Goal: Obtain resource: Obtain resource

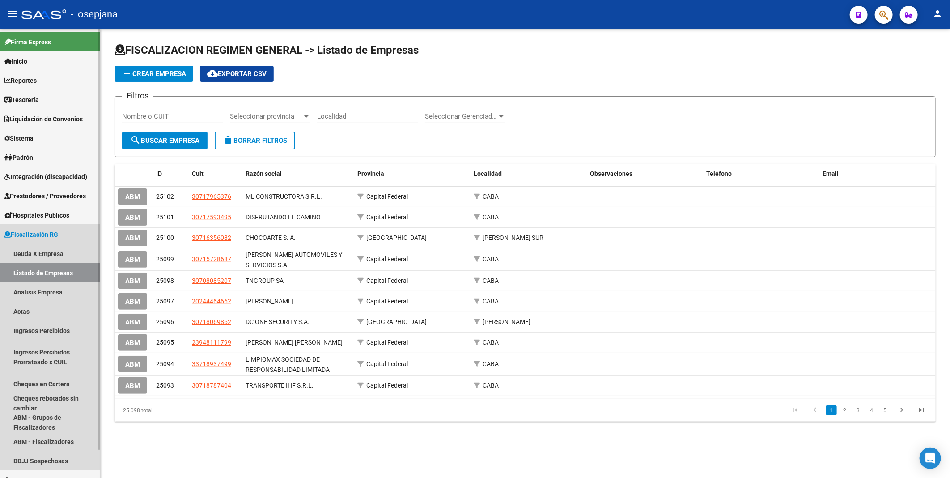
click at [49, 234] on span "Fiscalización RG" at bounding box center [31, 234] width 54 height 10
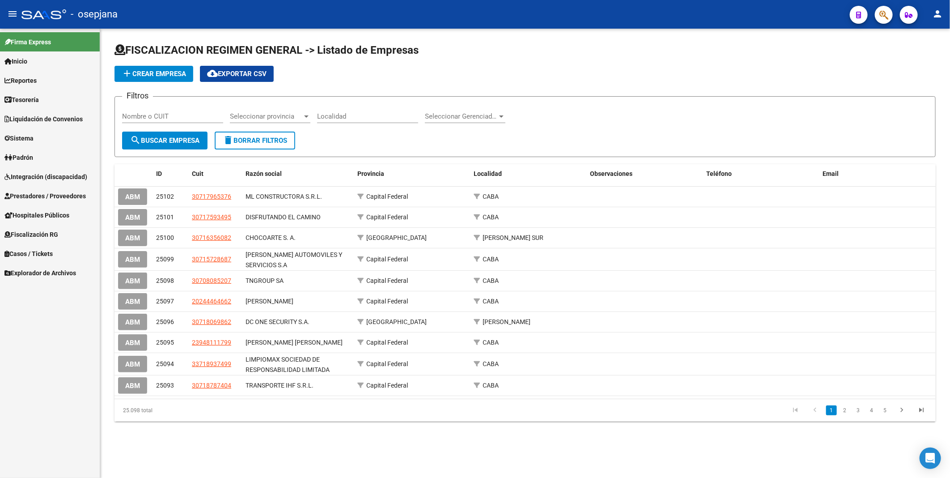
click at [49, 234] on span "Fiscalización RG" at bounding box center [31, 234] width 54 height 10
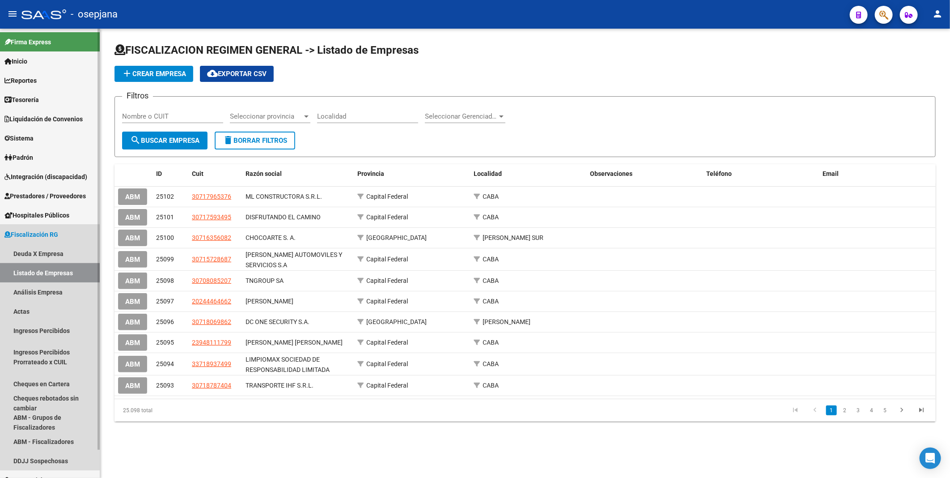
click at [50, 271] on link "Listado de Empresas" at bounding box center [50, 272] width 100 height 19
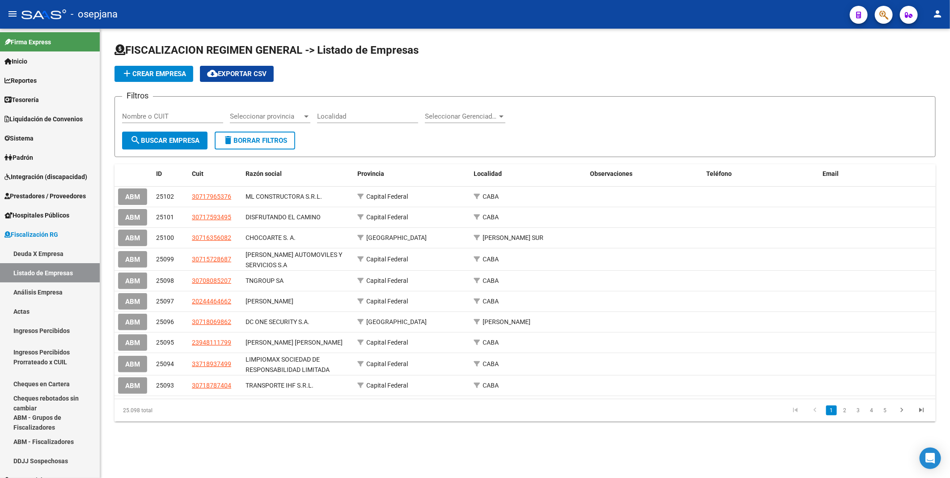
click at [178, 117] on input "Nombre o CUIT" at bounding box center [172, 116] width 101 height 8
paste input "30707959076"
click at [179, 133] on button "search Buscar Empresa" at bounding box center [164, 141] width 85 height 18
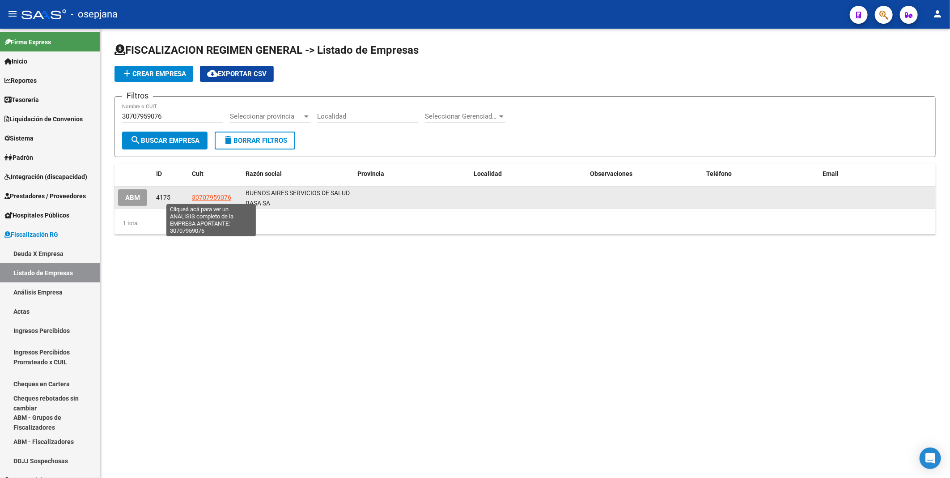
click at [222, 197] on span "30707959076" at bounding box center [211, 197] width 39 height 7
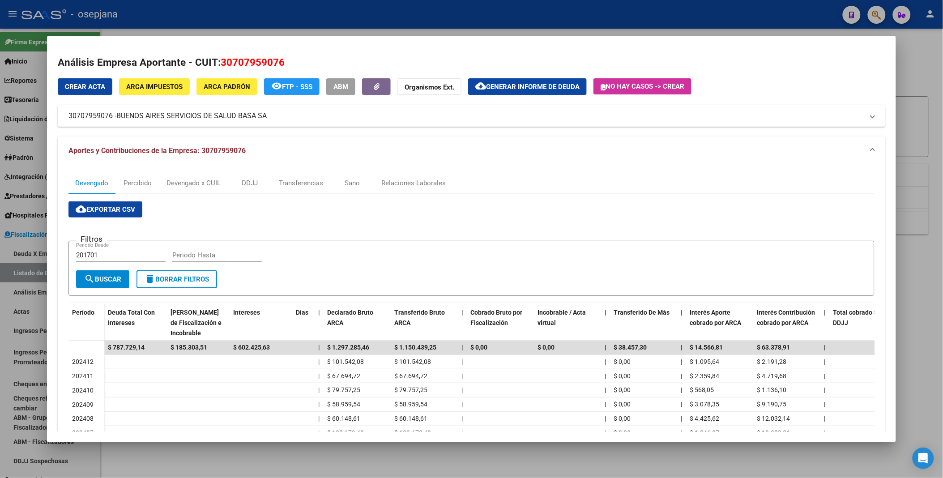
click at [92, 205] on span "cloud_download Exportar CSV" at bounding box center [105, 209] width 59 height 8
click at [496, 24] on div at bounding box center [471, 239] width 943 height 478
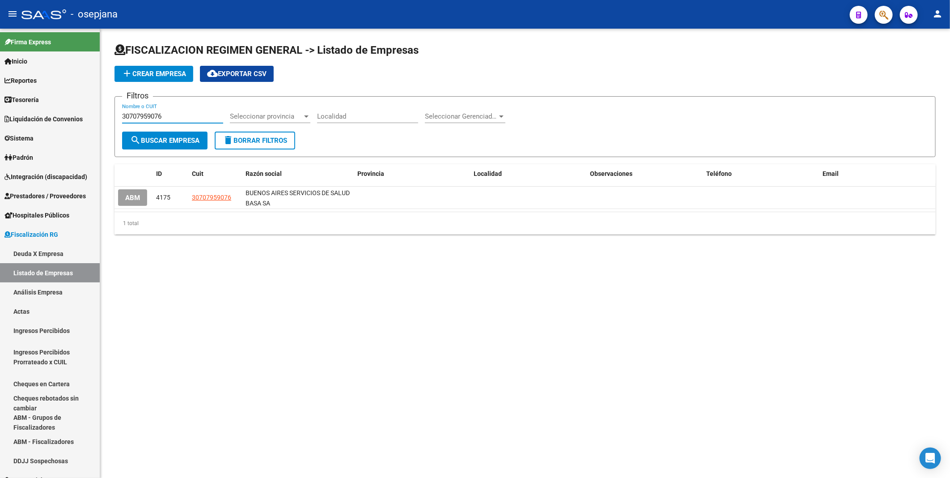
drag, startPoint x: 202, startPoint y: 117, endPoint x: 102, endPoint y: 117, distance: 100.2
click at [102, 117] on div "FISCALIZACION REGIMEN GENERAL -> Listado de Empresas add Crear Empresa cloud_do…" at bounding box center [525, 146] width 850 height 234
paste input "697066000"
type input "30697066000"
click at [155, 139] on span "search Buscar Empresa" at bounding box center [164, 140] width 69 height 8
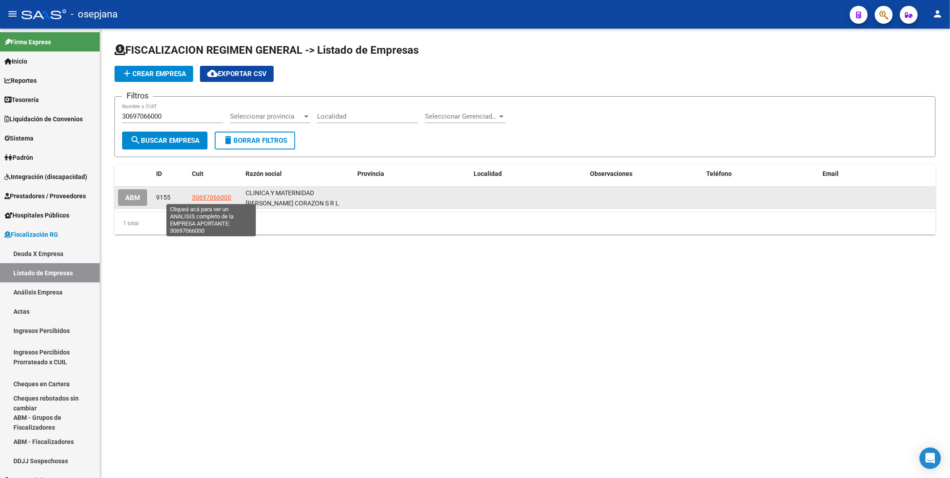
click at [201, 195] on span "30697066000" at bounding box center [211, 197] width 39 height 7
type textarea "30697066000"
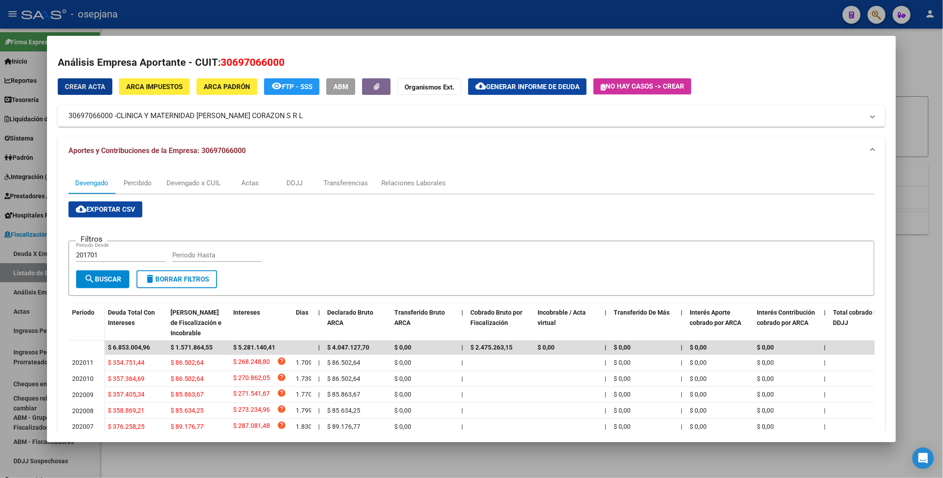
click at [110, 210] on span "cloud_download Exportar CSV" at bounding box center [105, 209] width 59 height 8
click at [352, 9] on div at bounding box center [471, 239] width 943 height 478
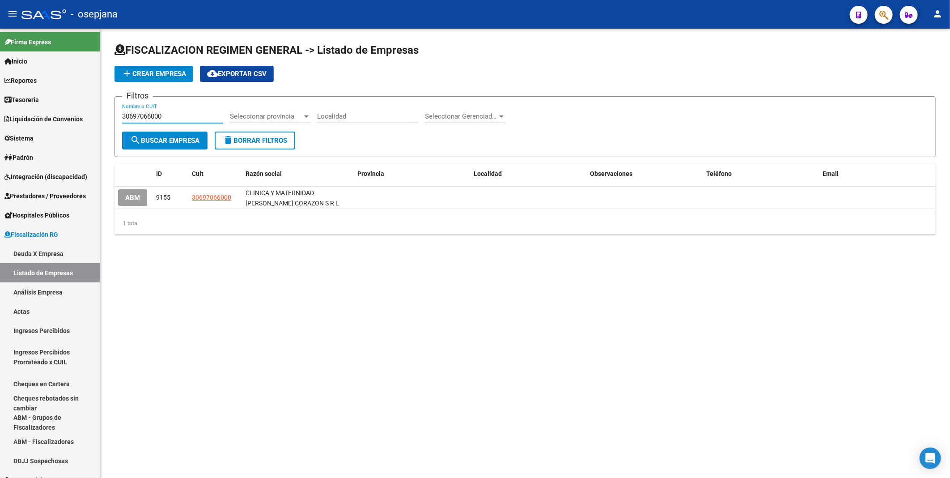
drag, startPoint x: 191, startPoint y: 115, endPoint x: 111, endPoint y: 119, distance: 80.6
click at [111, 119] on div "FISCALIZACION REGIMEN GENERAL -> Listado de Empresas add Crear Empresa cloud_do…" at bounding box center [525, 146] width 850 height 234
paste input "64021435"
type input "30664021435"
click at [155, 136] on button "search Buscar Empresa" at bounding box center [164, 141] width 85 height 18
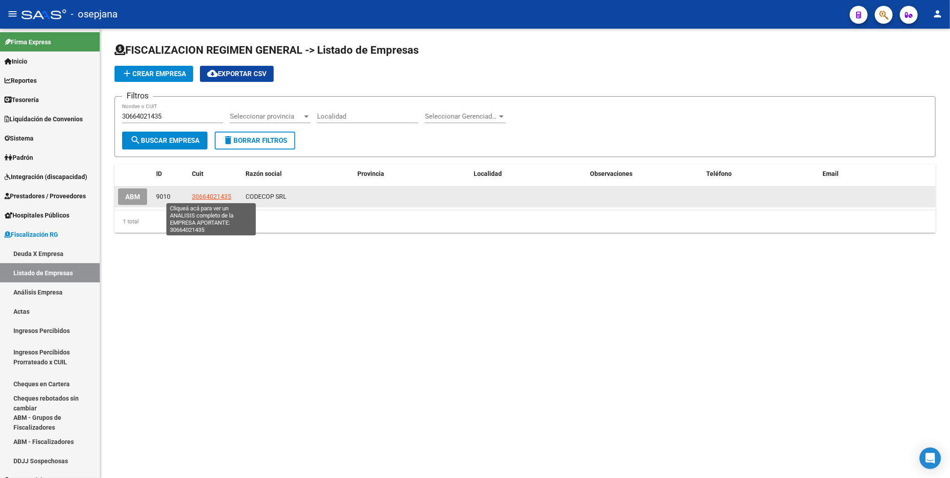
click at [207, 195] on span "30664021435" at bounding box center [211, 196] width 39 height 7
type textarea "30664021435"
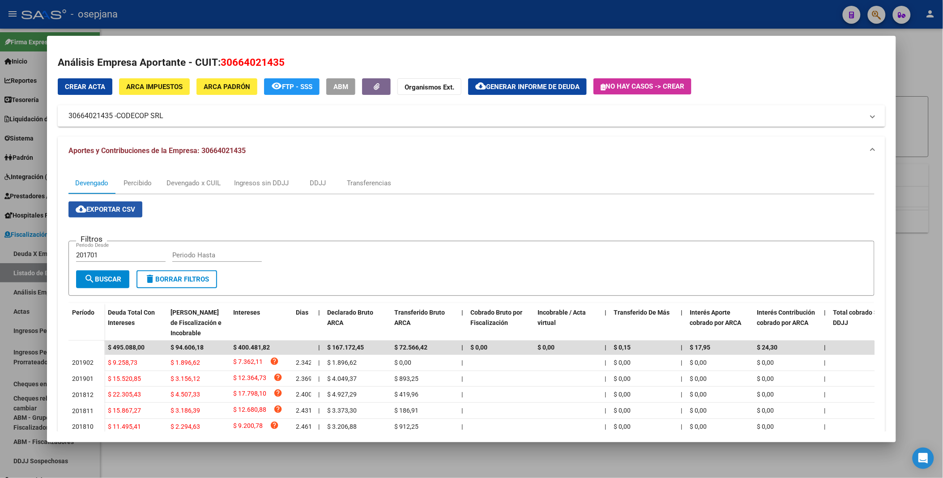
click at [121, 209] on span "cloud_download Exportar CSV" at bounding box center [105, 209] width 59 height 8
click at [308, 16] on div at bounding box center [471, 239] width 943 height 478
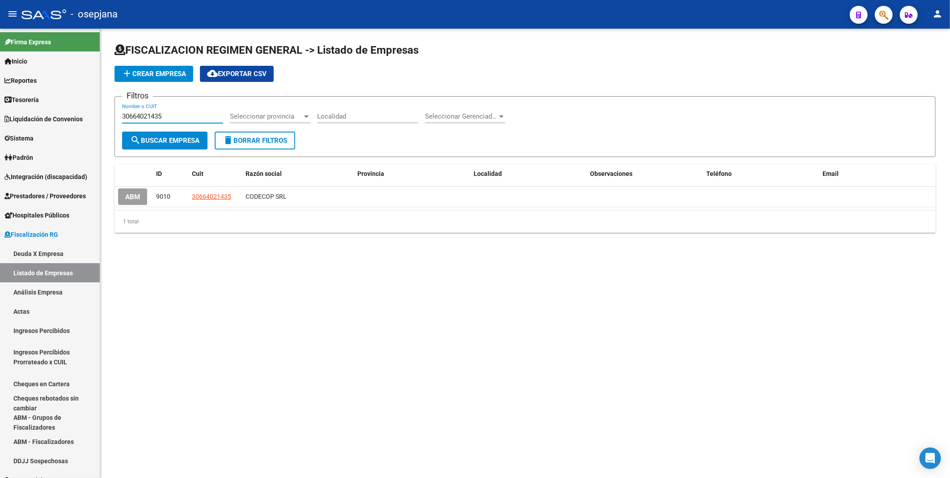
drag, startPoint x: 181, startPoint y: 115, endPoint x: 110, endPoint y: 117, distance: 70.2
click at [110, 117] on div "FISCALIZACION REGIMEN GENERAL -> Listado de Empresas add Crear Empresa cloud_do…" at bounding box center [525, 145] width 850 height 233
paste input "10752698"
type input "30610752698"
click at [164, 133] on button "search Buscar Empresa" at bounding box center [164, 141] width 85 height 18
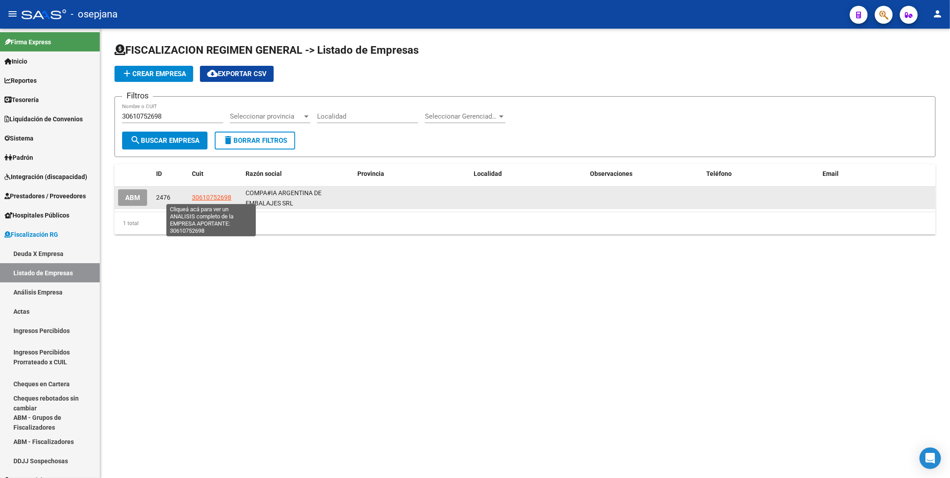
click at [211, 197] on span "30610752698" at bounding box center [211, 197] width 39 height 7
type textarea "30610752698"
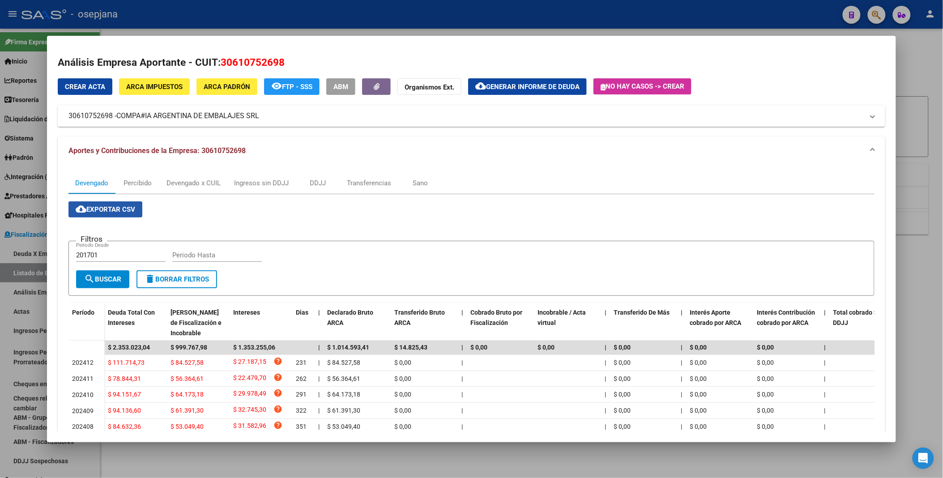
click at [117, 212] on span "cloud_download Exportar CSV" at bounding box center [105, 209] width 59 height 8
click at [365, 4] on div at bounding box center [471, 239] width 943 height 478
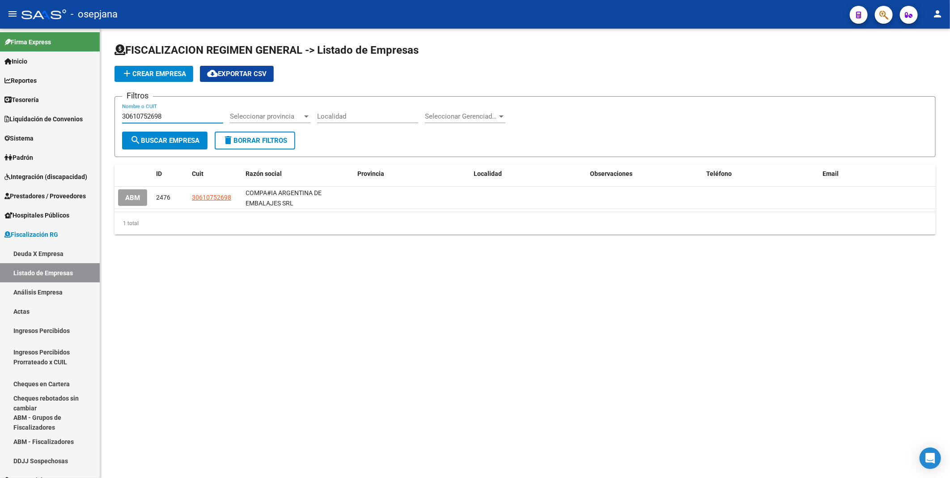
drag, startPoint x: 184, startPoint y: 117, endPoint x: 103, endPoint y: 104, distance: 82.4
click at [103, 104] on div "FISCALIZACION REGIMEN GENERAL -> Listado de Empresas add Crear Empresa cloud_do…" at bounding box center [525, 146] width 850 height 234
paste input "707793747"
type input "30707793747"
click at [166, 136] on button "search Buscar Empresa" at bounding box center [164, 141] width 85 height 18
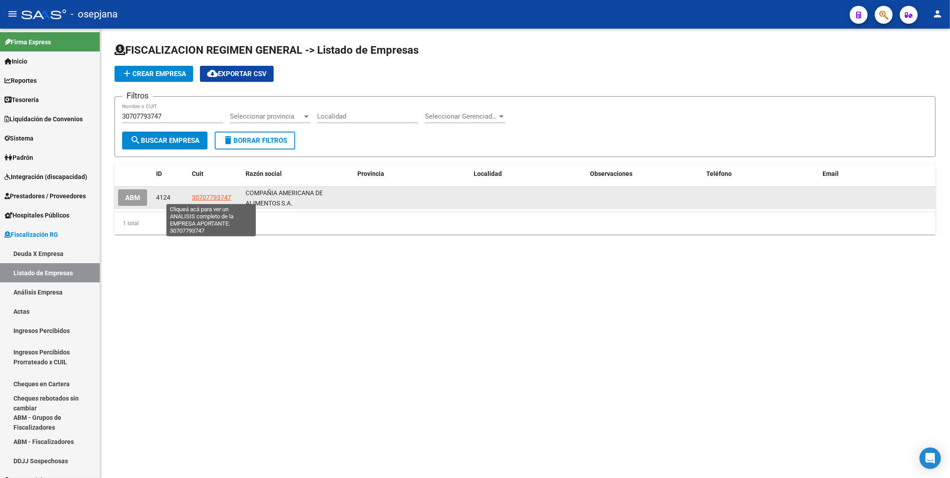
click at [212, 195] on span "30707793747" at bounding box center [211, 197] width 39 height 7
type textarea "30707793747"
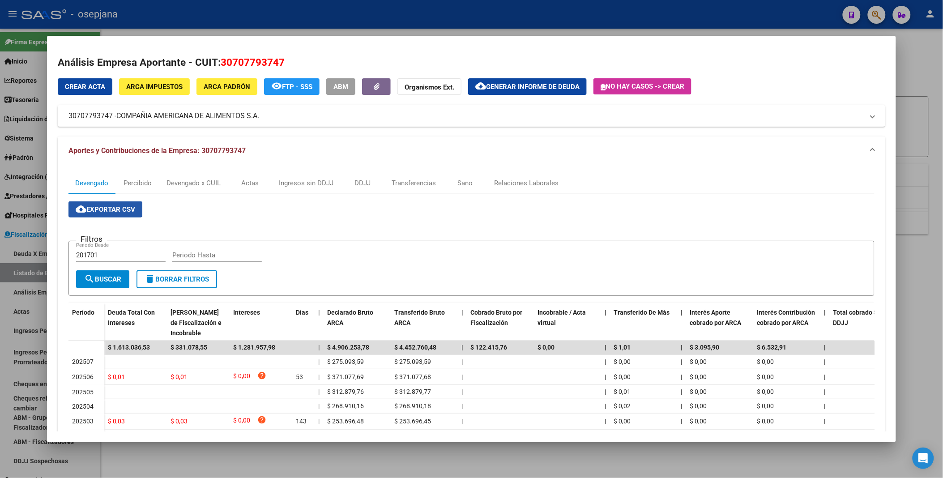
click at [101, 206] on span "cloud_download Exportar CSV" at bounding box center [105, 209] width 59 height 8
click at [391, 15] on div at bounding box center [471, 239] width 943 height 478
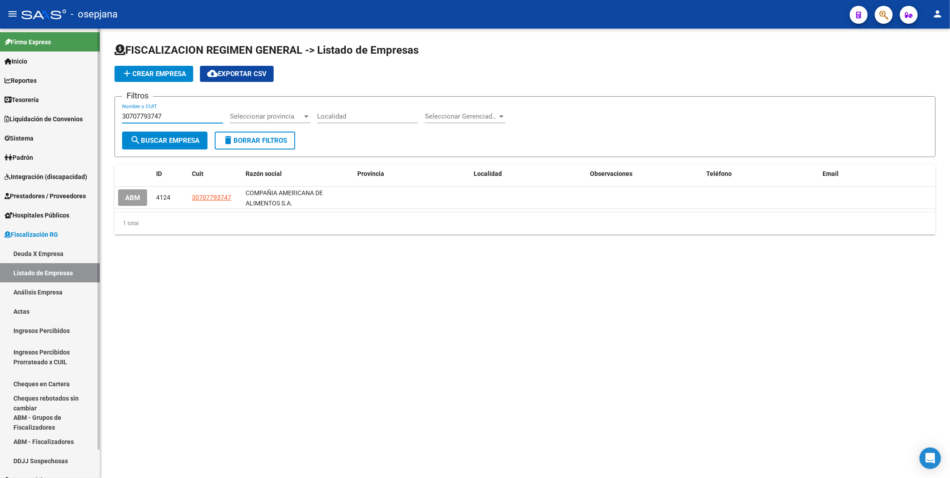
drag, startPoint x: 150, startPoint y: 113, endPoint x: 93, endPoint y: 113, distance: 56.8
click at [93, 113] on mat-sidenav-container "Firma Express Inicio Instructivos Contacto OS Reportes Tablero de Control Ingre…" at bounding box center [475, 253] width 950 height 449
paste input "23111380279"
type input "23111380279"
click at [157, 136] on span "search Buscar Empresa" at bounding box center [164, 140] width 69 height 8
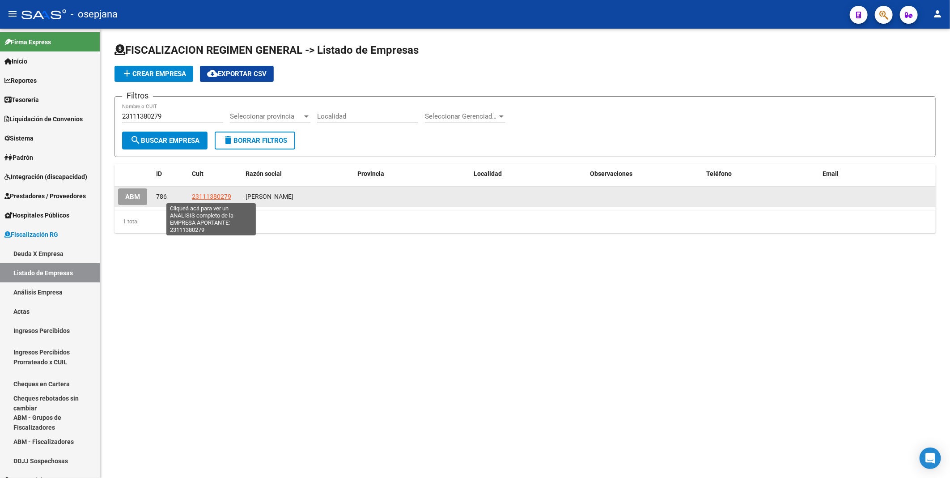
click at [205, 195] on span "23111380279" at bounding box center [211, 196] width 39 height 7
type textarea "23111380279"
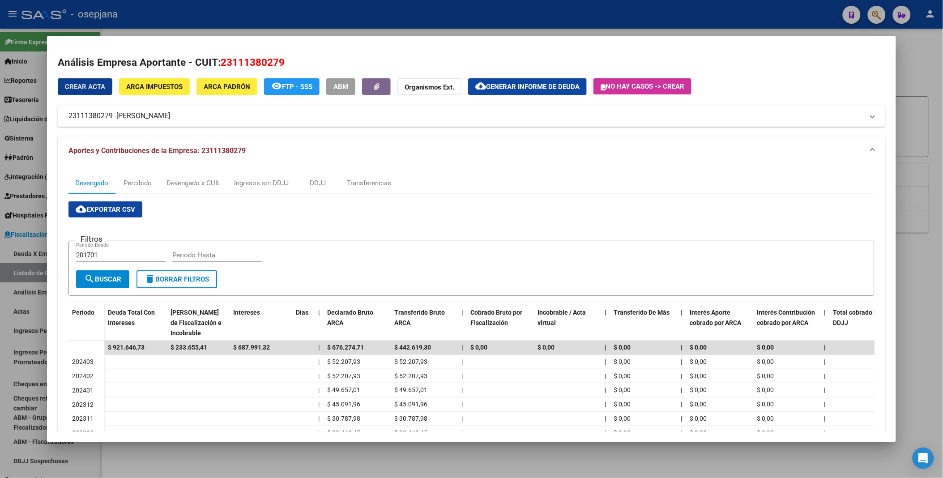
click at [124, 206] on span "cloud_download Exportar CSV" at bounding box center [105, 209] width 59 height 8
click at [334, 10] on div at bounding box center [471, 239] width 943 height 478
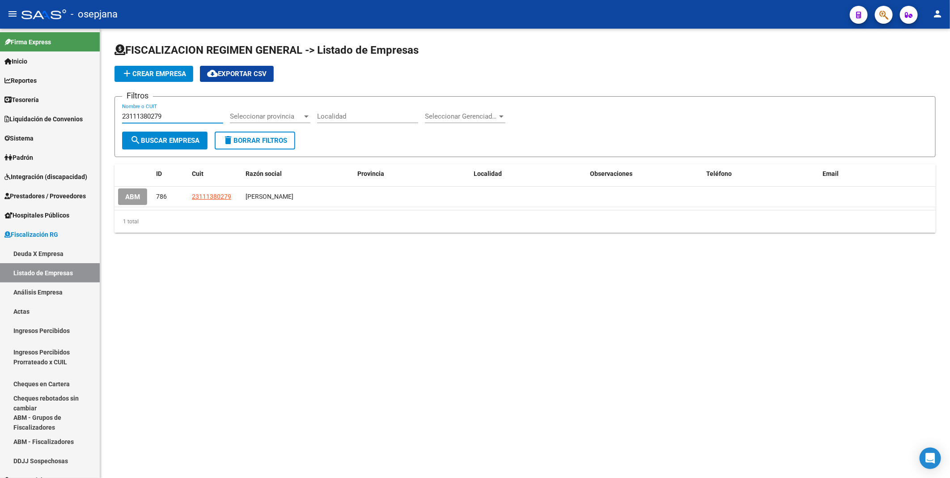
drag, startPoint x: 195, startPoint y: 117, endPoint x: 104, endPoint y: 119, distance: 91.3
click at [104, 119] on div "FISCALIZACION REGIMEN GENERAL -> Listado de Empresas add Crear Empresa cloud_do…" at bounding box center [525, 145] width 850 height 233
paste input "30501109041"
type input "30501109041"
click at [159, 135] on button "search Buscar Empresa" at bounding box center [164, 141] width 85 height 18
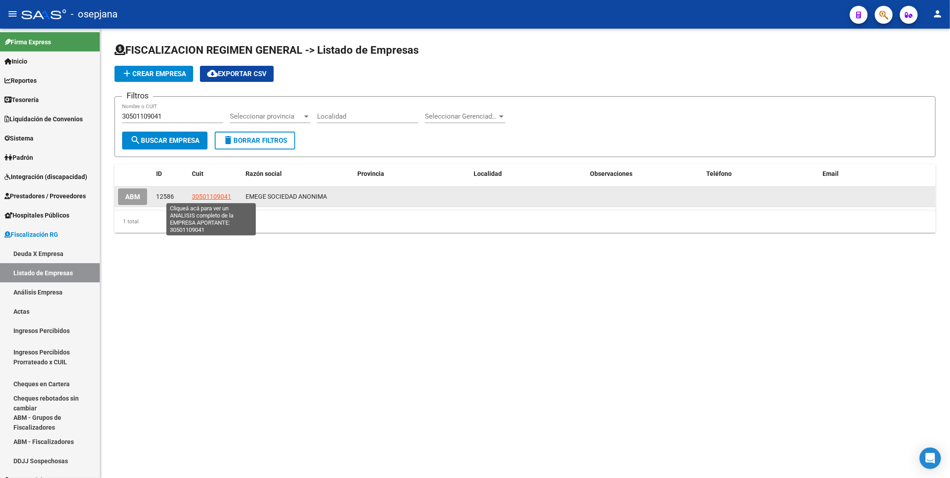
click at [197, 199] on span "30501109041" at bounding box center [211, 196] width 39 height 7
type textarea "30501109041"
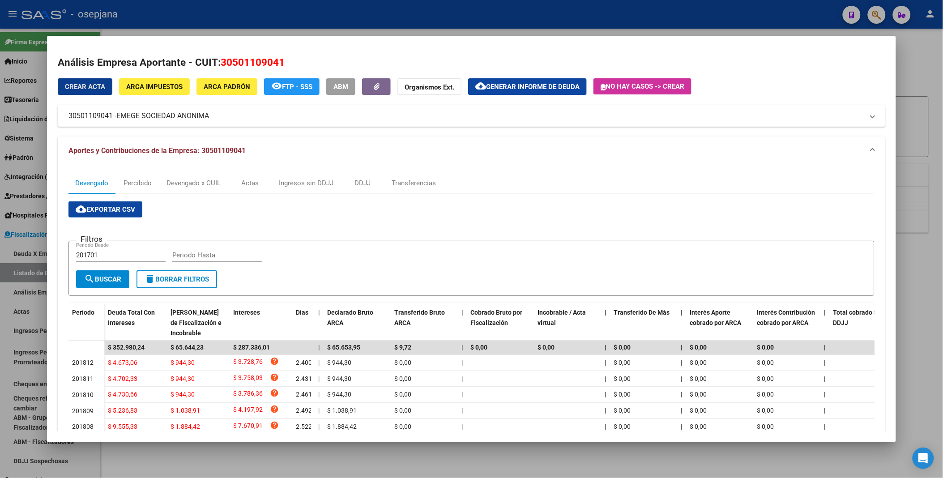
click at [126, 208] on span "cloud_download Exportar CSV" at bounding box center [105, 209] width 59 height 8
click at [369, 18] on div at bounding box center [471, 239] width 943 height 478
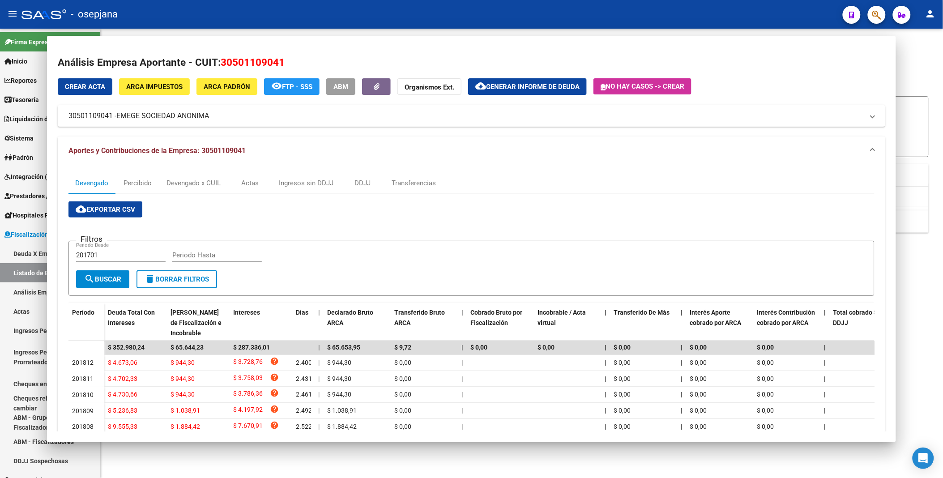
click at [369, 18] on div "- osepjana" at bounding box center [428, 14] width 814 height 20
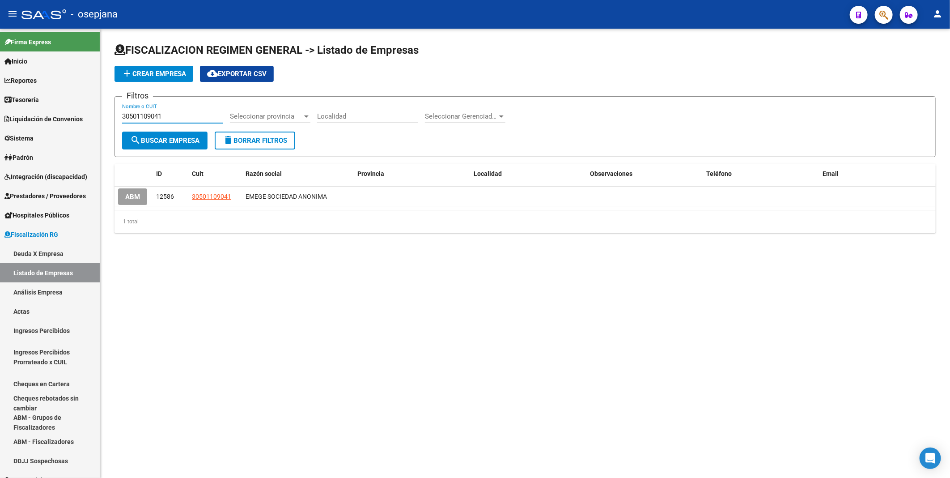
drag, startPoint x: 197, startPoint y: 119, endPoint x: 106, endPoint y: 113, distance: 91.9
click at [106, 113] on div "FISCALIZACION REGIMEN GENERAL -> Listado de Empresas add Crear Empresa cloud_do…" at bounding box center [525, 145] width 850 height 233
paste input "655255865"
type input "30655255865"
click at [172, 139] on span "search Buscar Empresa" at bounding box center [164, 140] width 69 height 8
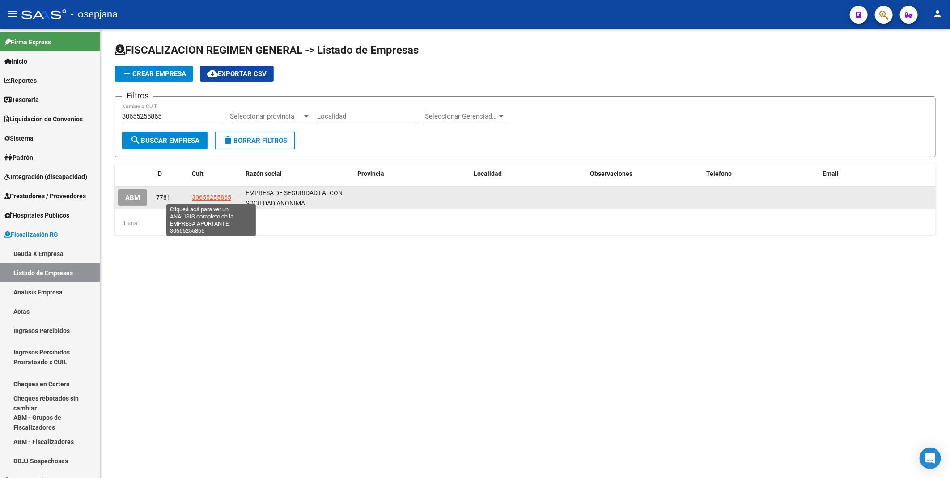
click at [210, 195] on span "30655255865" at bounding box center [211, 197] width 39 height 7
type textarea "30655255865"
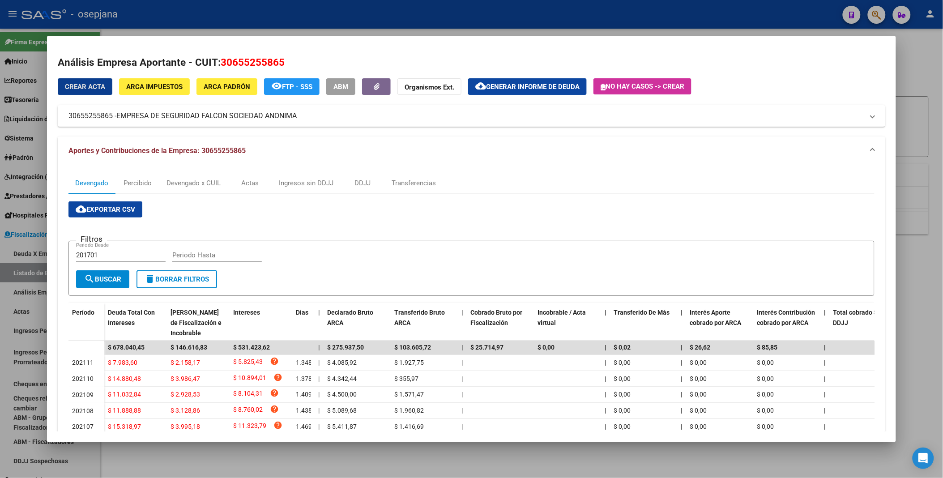
click at [117, 208] on span "cloud_download Exportar CSV" at bounding box center [105, 209] width 59 height 8
click at [108, 204] on button "cloud_download Exportar CSV" at bounding box center [105, 209] width 74 height 16
click at [327, 19] on div at bounding box center [471, 239] width 943 height 478
